Goal: Task Accomplishment & Management: Manage account settings

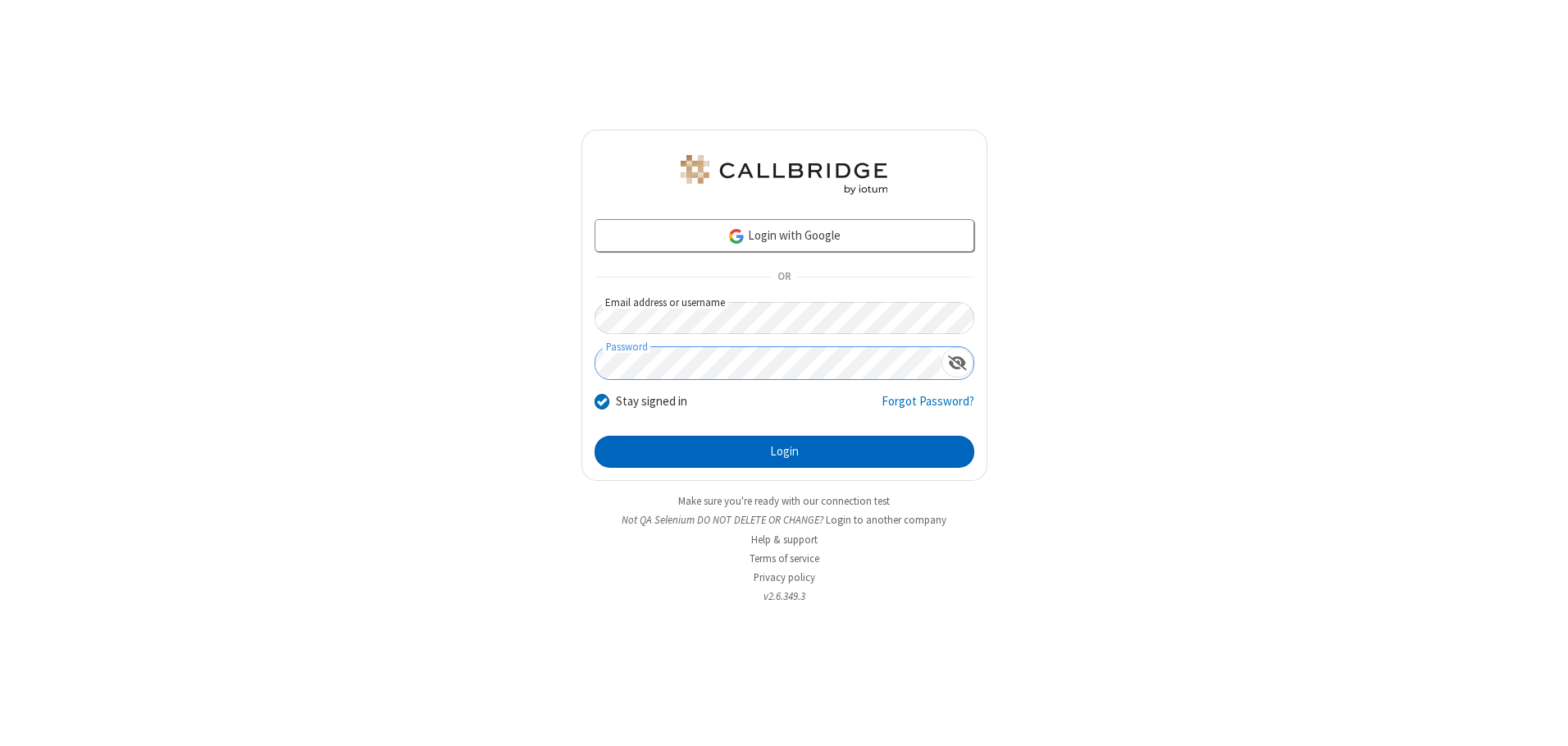
click at [784, 451] on button "Login" at bounding box center [784, 452] width 379 height 33
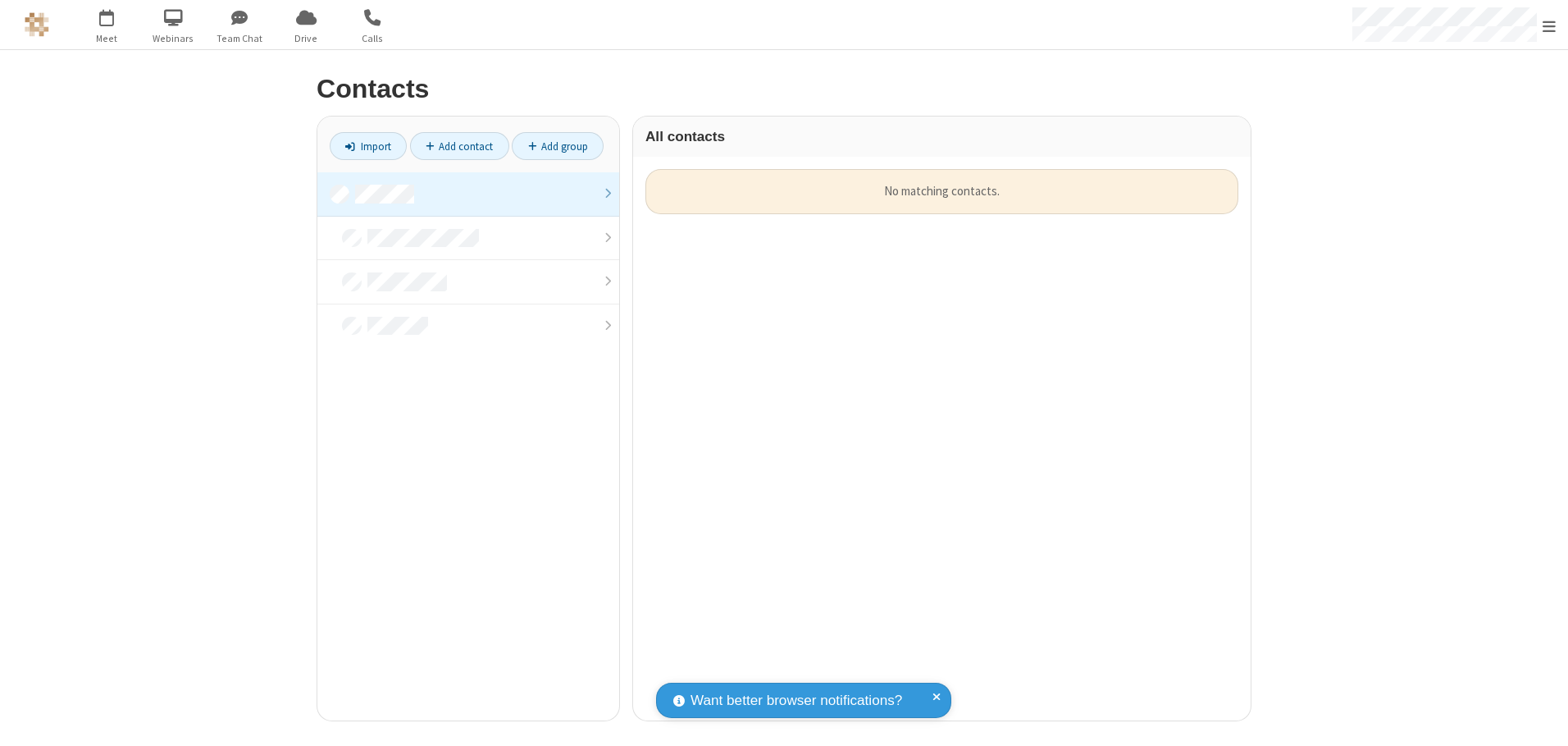
scroll to position [551, 605]
click at [469, 194] on link at bounding box center [469, 195] width 302 height 45
click at [459, 146] on link "Add contact" at bounding box center [459, 146] width 99 height 28
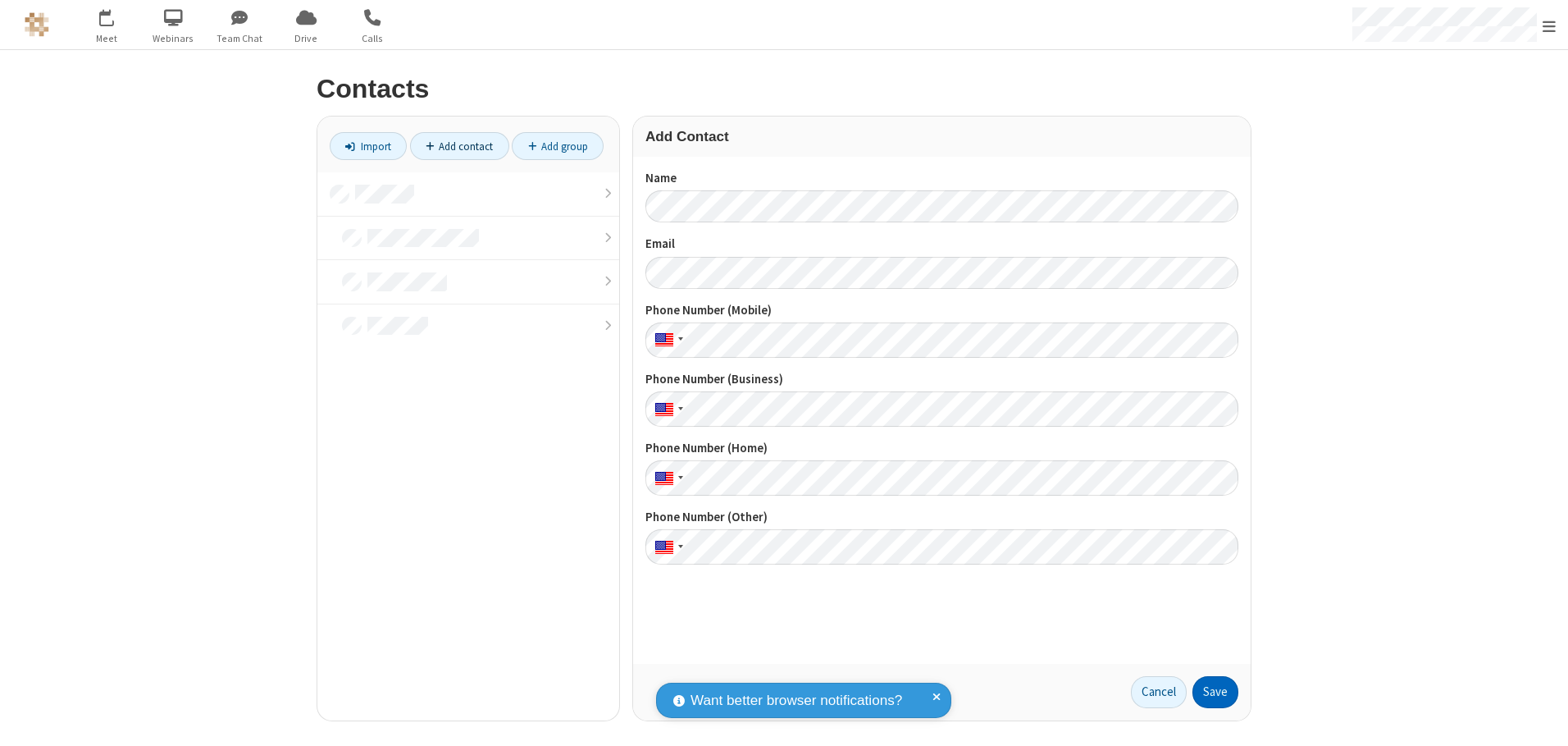
click at [1215, 692] on button "Save" at bounding box center [1216, 692] width 46 height 33
